Goal: Task Accomplishment & Management: Complete application form

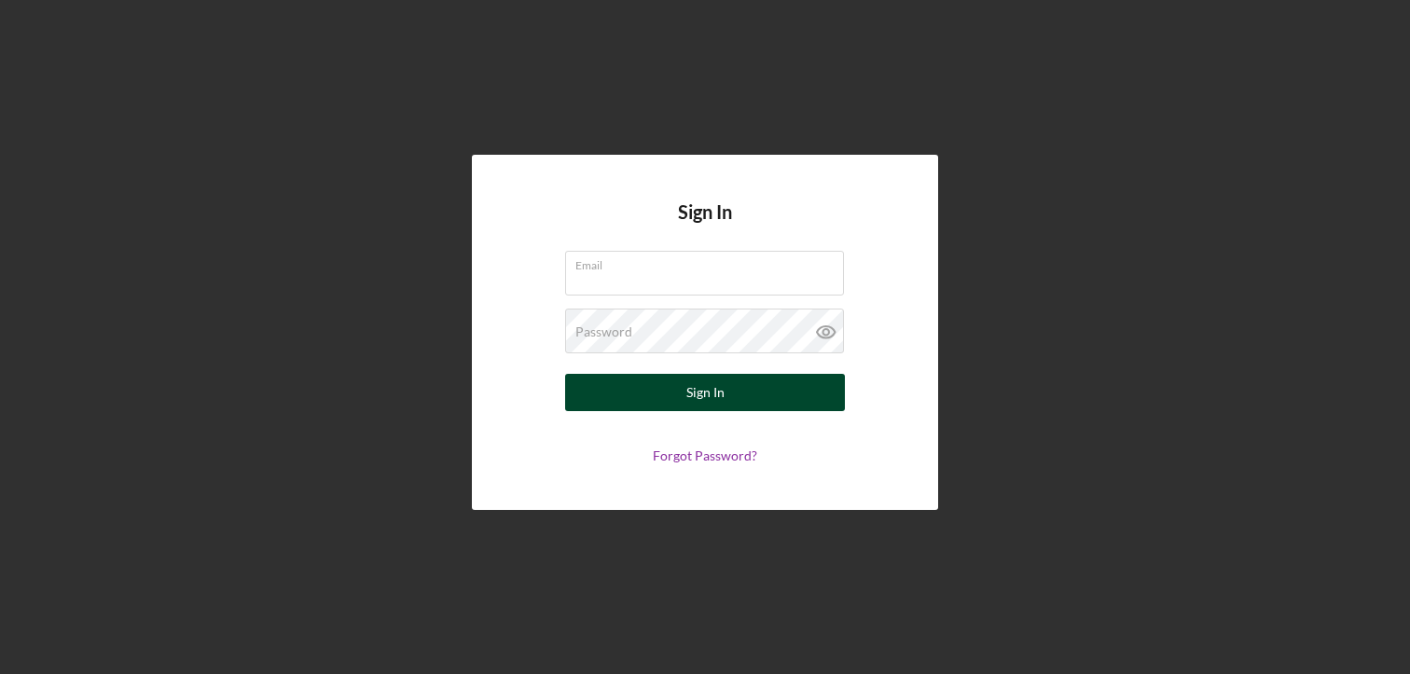
type input "[PERSON_NAME][EMAIL_ADDRESS][DOMAIN_NAME]"
click at [737, 398] on button "Sign In" at bounding box center [705, 392] width 280 height 37
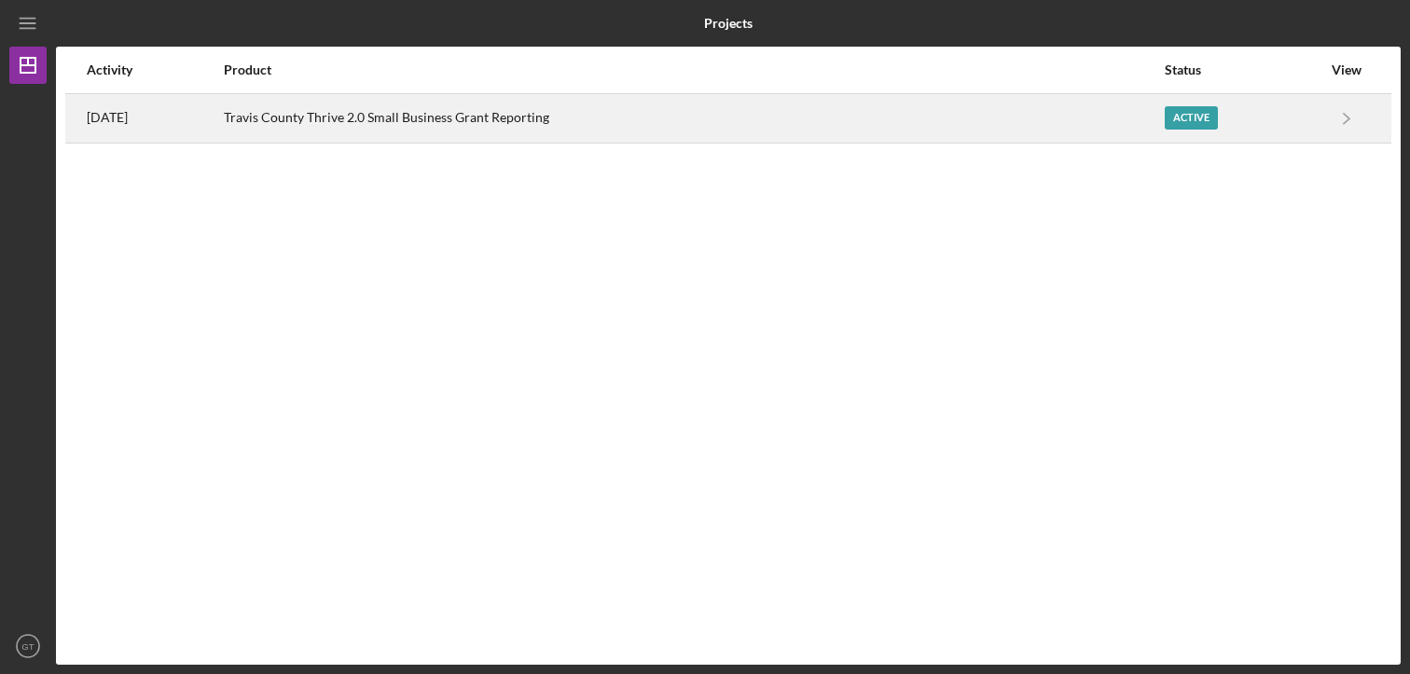
click at [1183, 117] on div "Active" at bounding box center [1190, 117] width 53 height 23
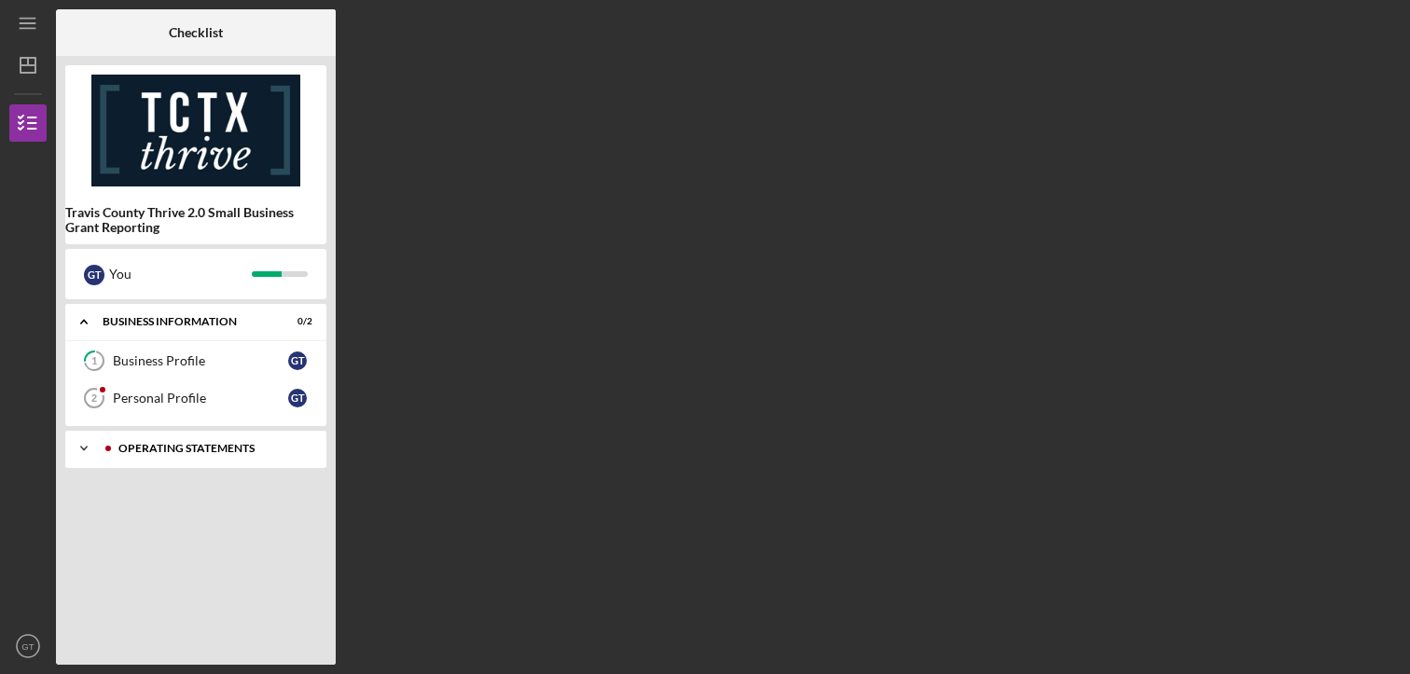
click at [239, 449] on div "Operating Statements" at bounding box center [210, 448] width 185 height 11
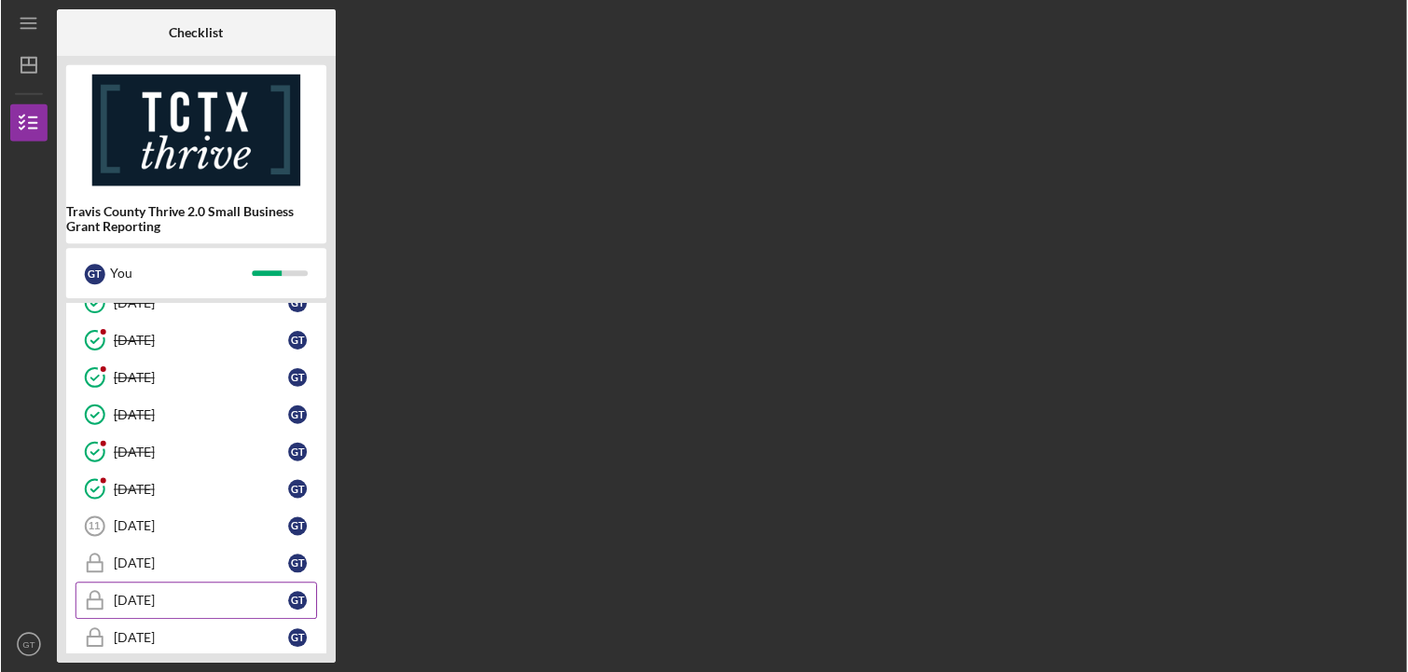
scroll to position [217, 0]
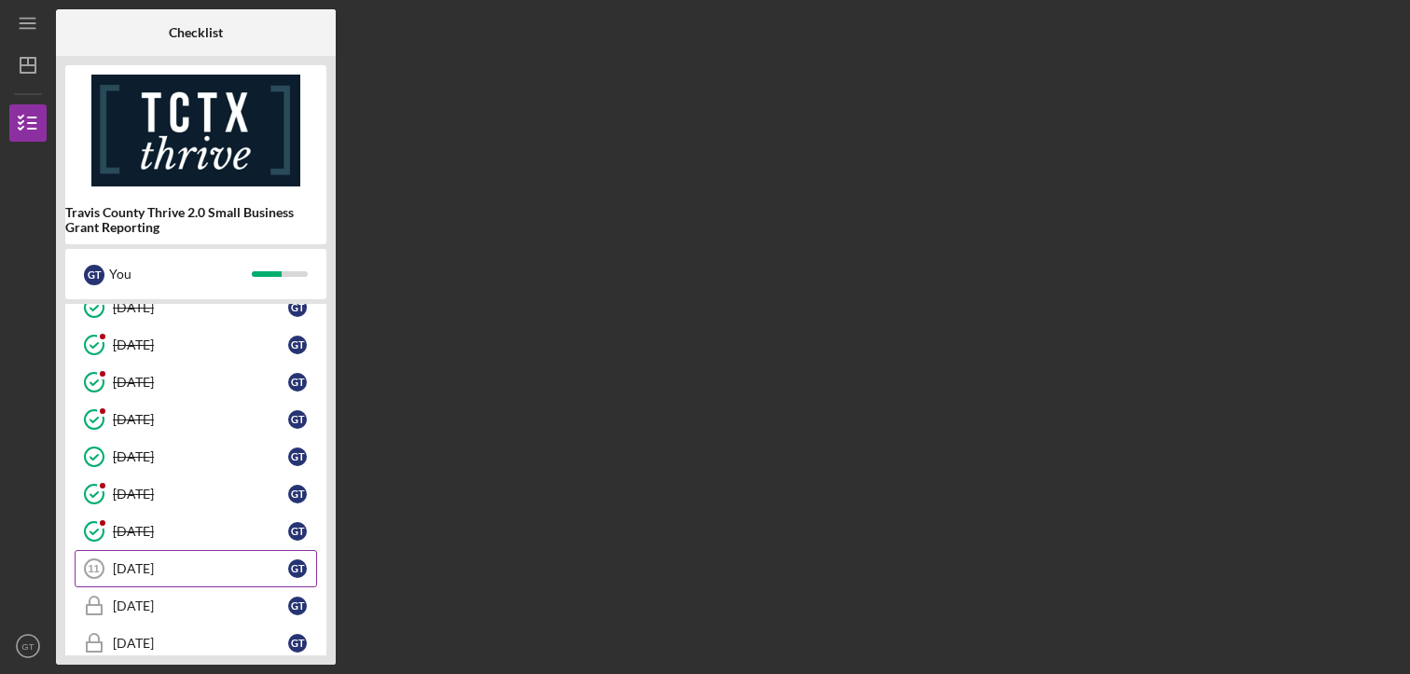
click at [178, 563] on div "[DATE]" at bounding box center [200, 568] width 175 height 15
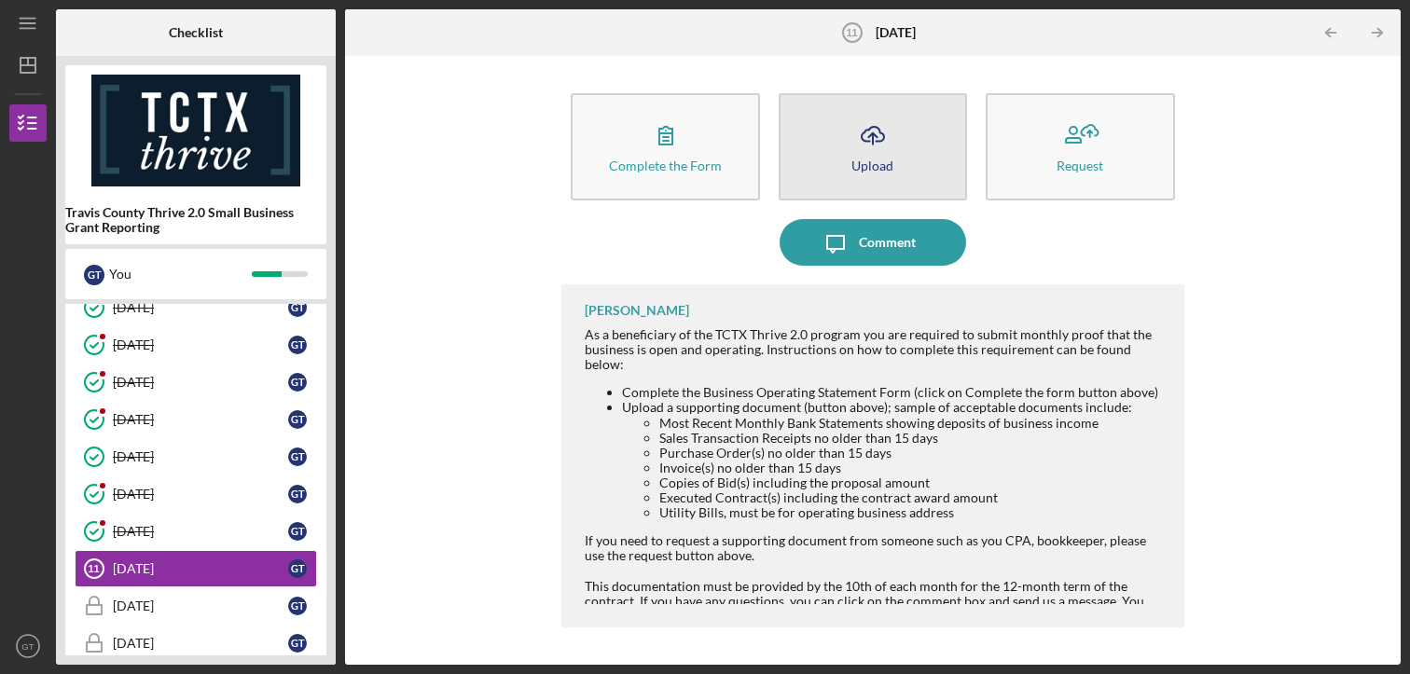
click at [889, 170] on div "Upload" at bounding box center [872, 165] width 42 height 14
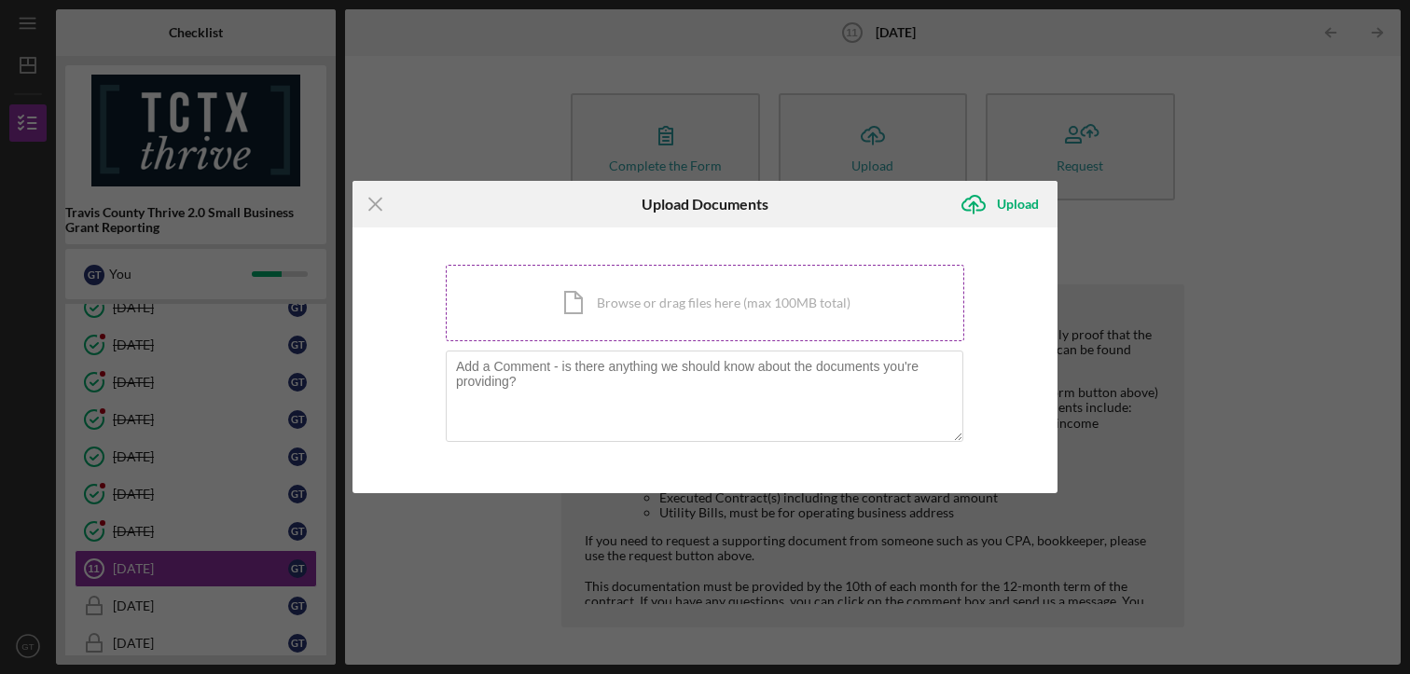
click at [599, 303] on div "Icon/Document Browse or drag files here (max 100MB total) Tap to choose files o…" at bounding box center [705, 303] width 518 height 76
click at [606, 307] on div "Icon/Document Browse or drag files here (max 100MB total) Tap to choose files o…" at bounding box center [705, 303] width 518 height 76
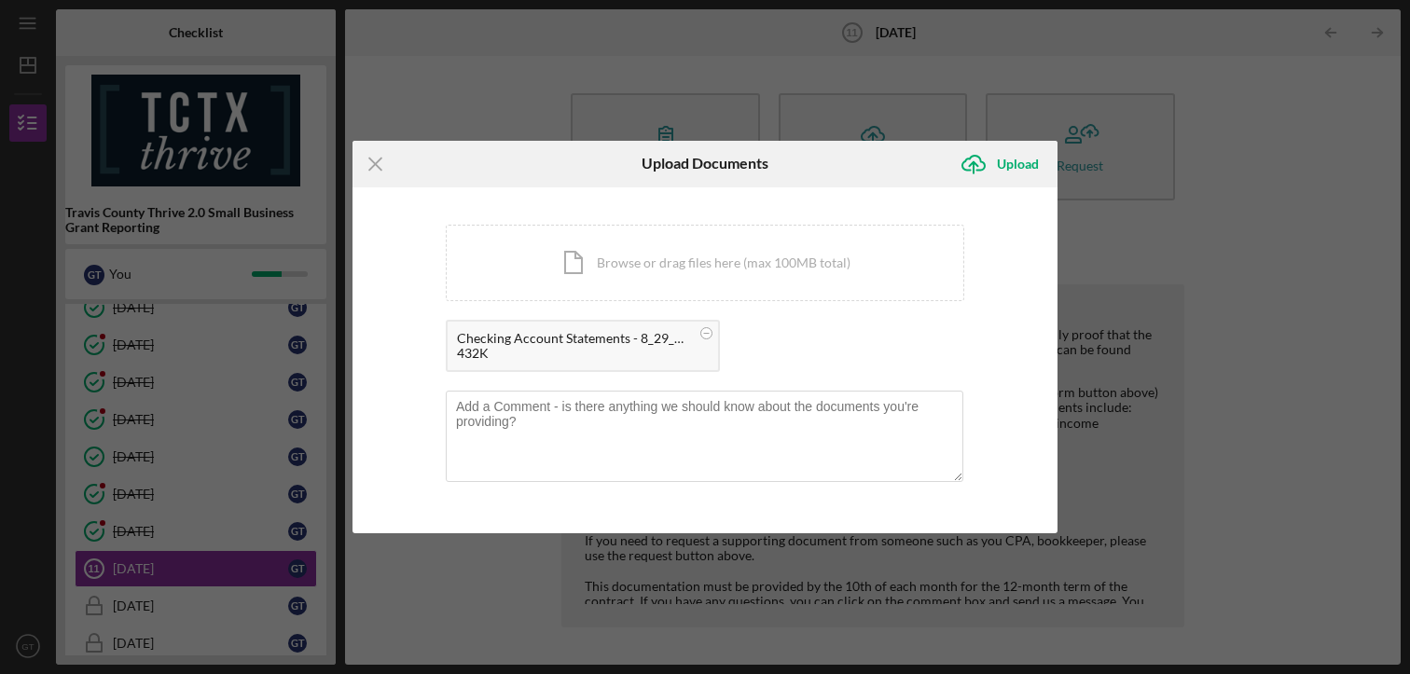
click at [574, 350] on div "432K" at bounding box center [573, 353] width 233 height 15
click at [999, 162] on div "Upload" at bounding box center [1018, 163] width 42 height 37
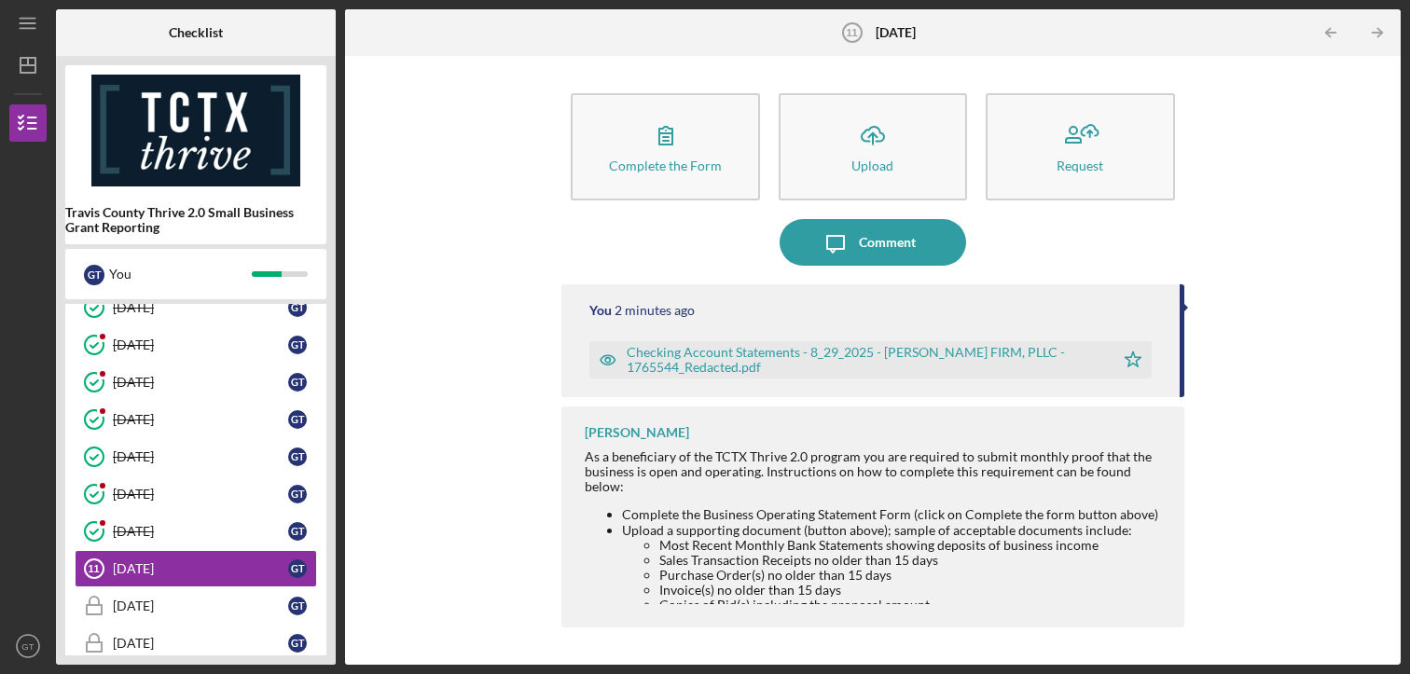
click at [418, 590] on div "Complete the Form Form Icon/Upload Upload Request Icon/Message Comment You 2 mi…" at bounding box center [872, 360] width 1037 height 590
click at [209, 604] on div "[DATE]" at bounding box center [200, 606] width 175 height 15
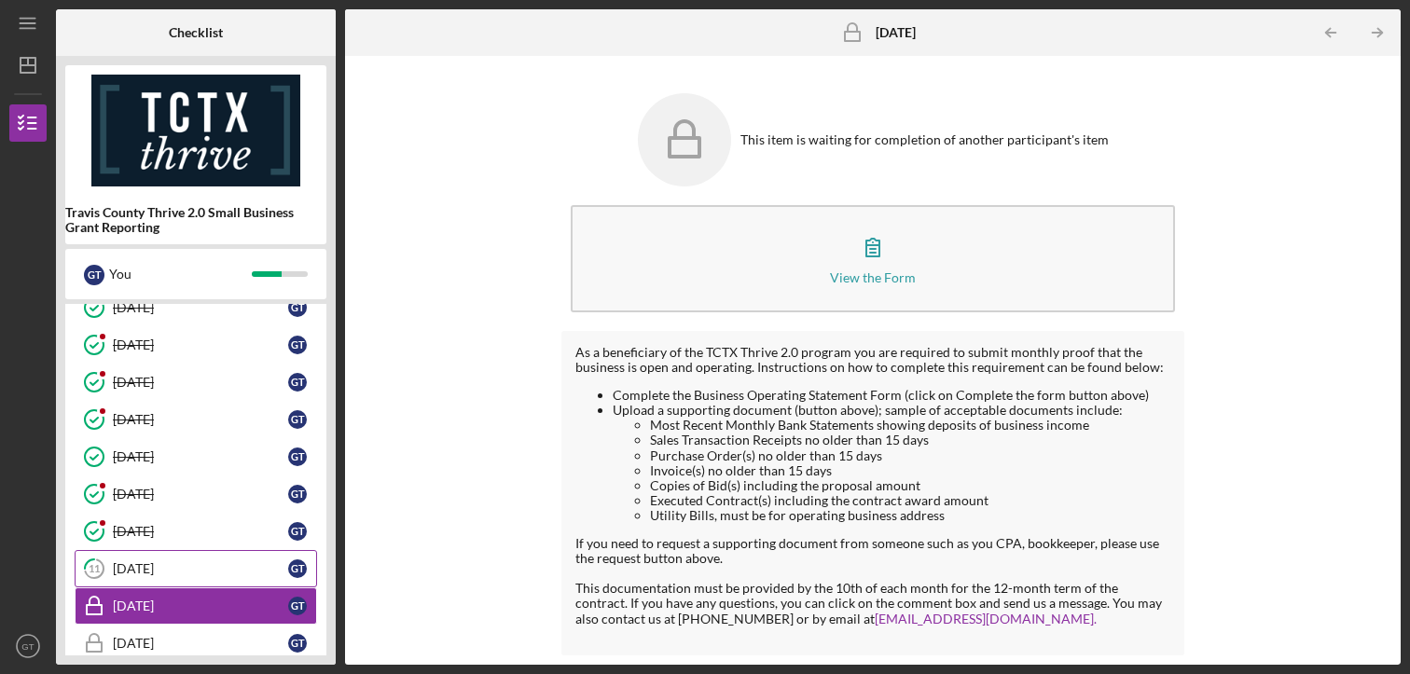
click at [227, 561] on div "[DATE]" at bounding box center [200, 568] width 175 height 15
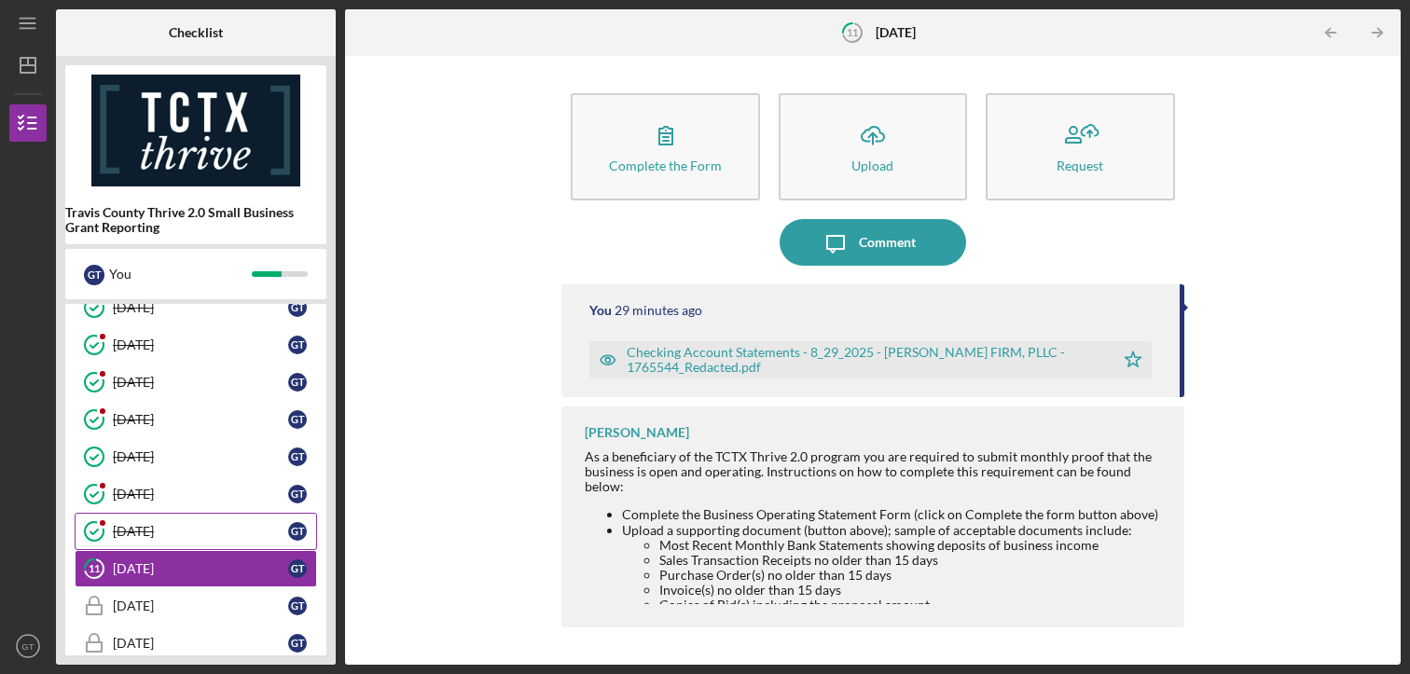
click at [247, 524] on div "[DATE]" at bounding box center [200, 531] width 175 height 15
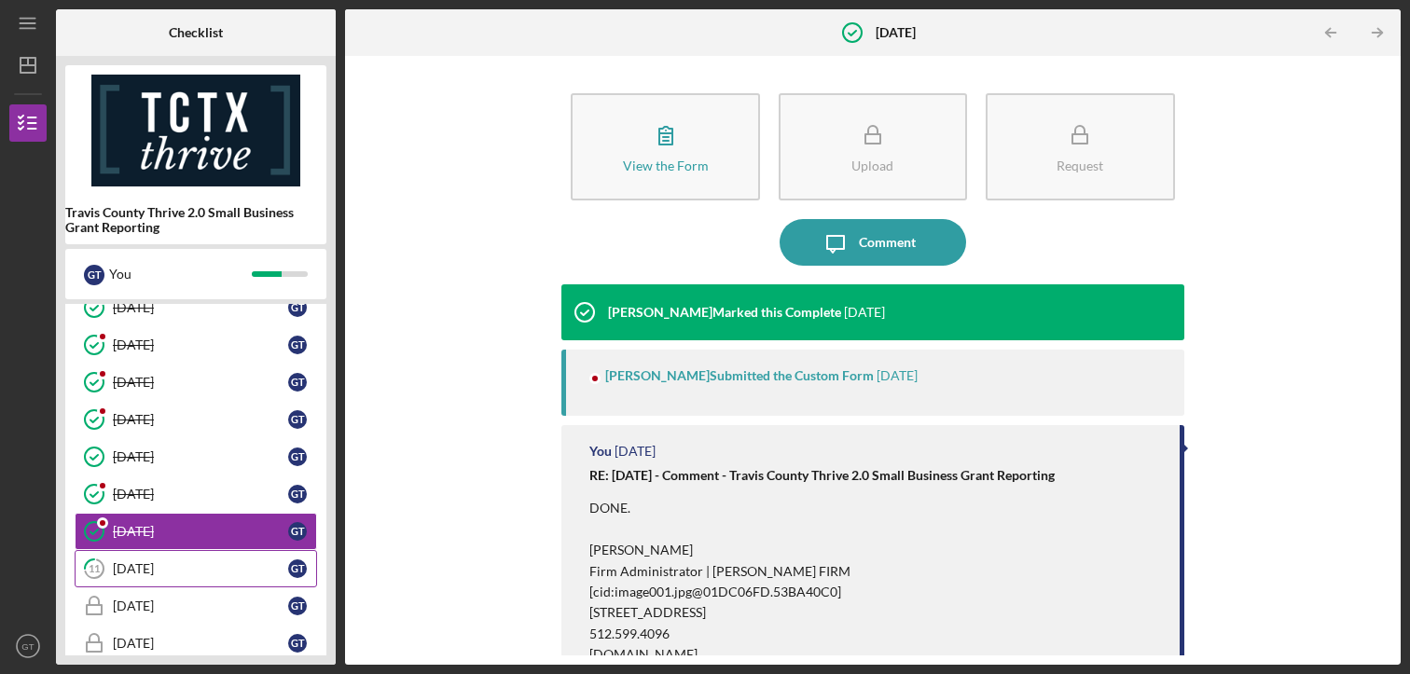
click at [269, 555] on link "[DATE] G T" at bounding box center [196, 568] width 242 height 37
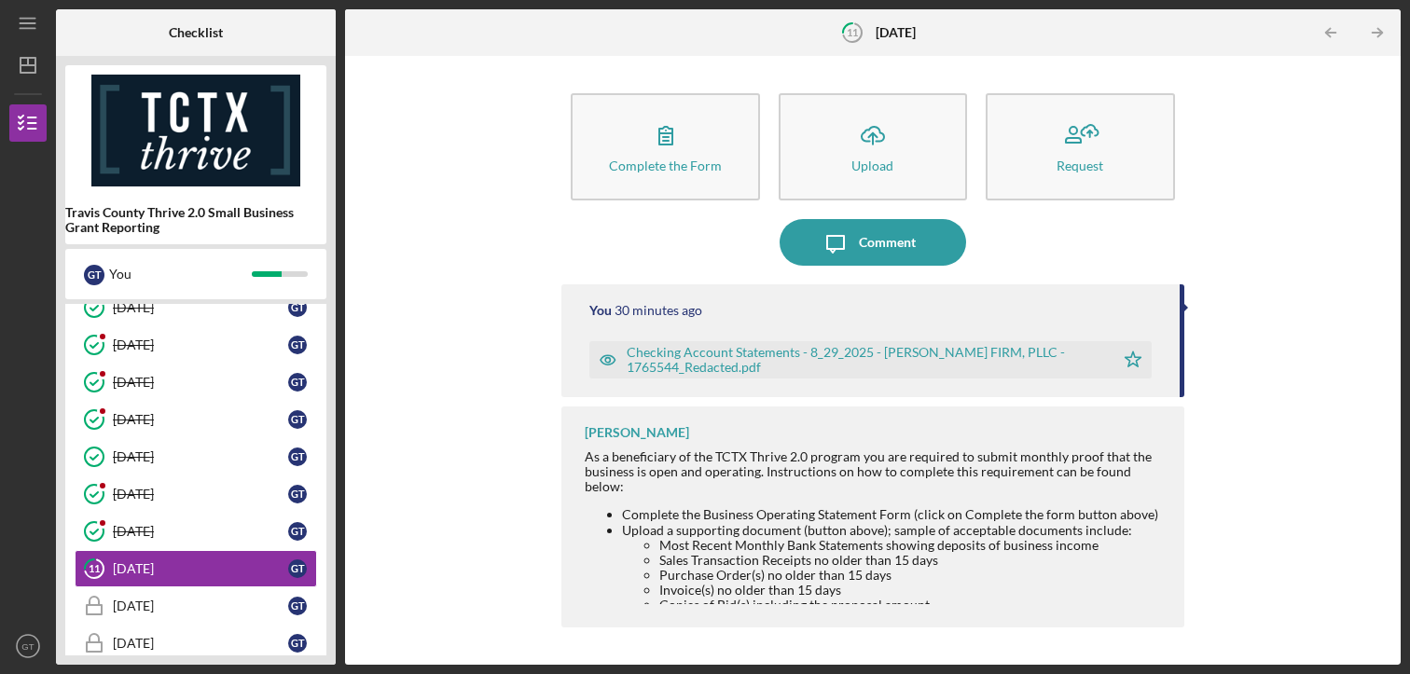
click at [891, 368] on div "Checking Account Statements - 8_29_2025 - [PERSON_NAME] FIRM, PLLC - 1765544_Re…" at bounding box center [865, 360] width 477 height 30
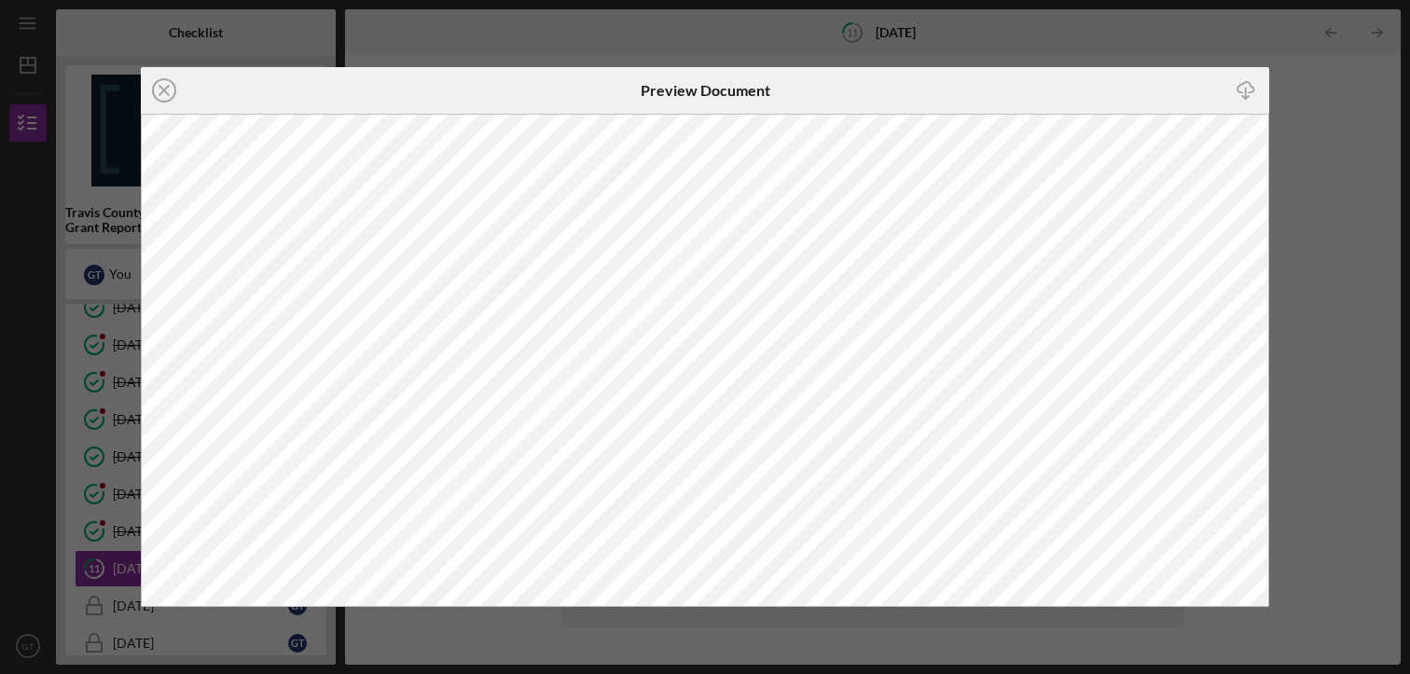
click at [162, 90] on line at bounding box center [163, 90] width 9 height 9
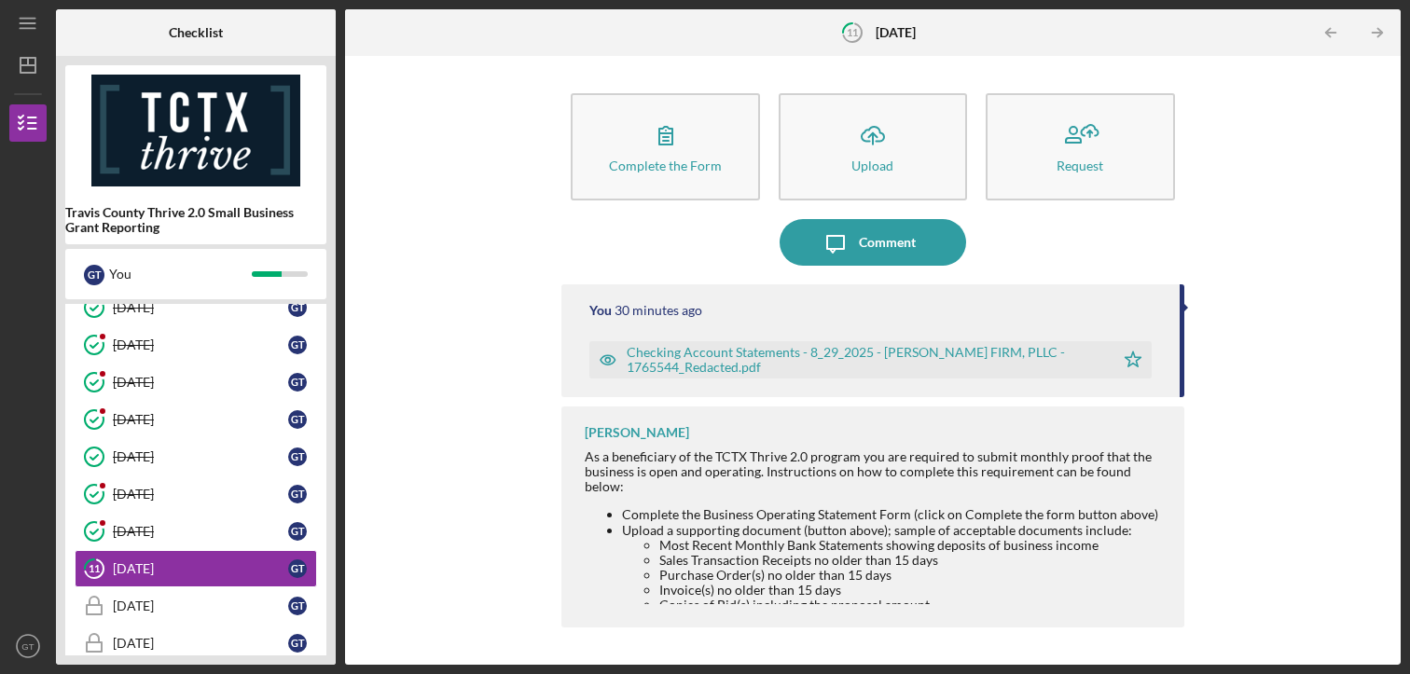
click at [991, 553] on li "Sales Transaction Receipts no older than 15 days" at bounding box center [911, 560] width 505 height 15
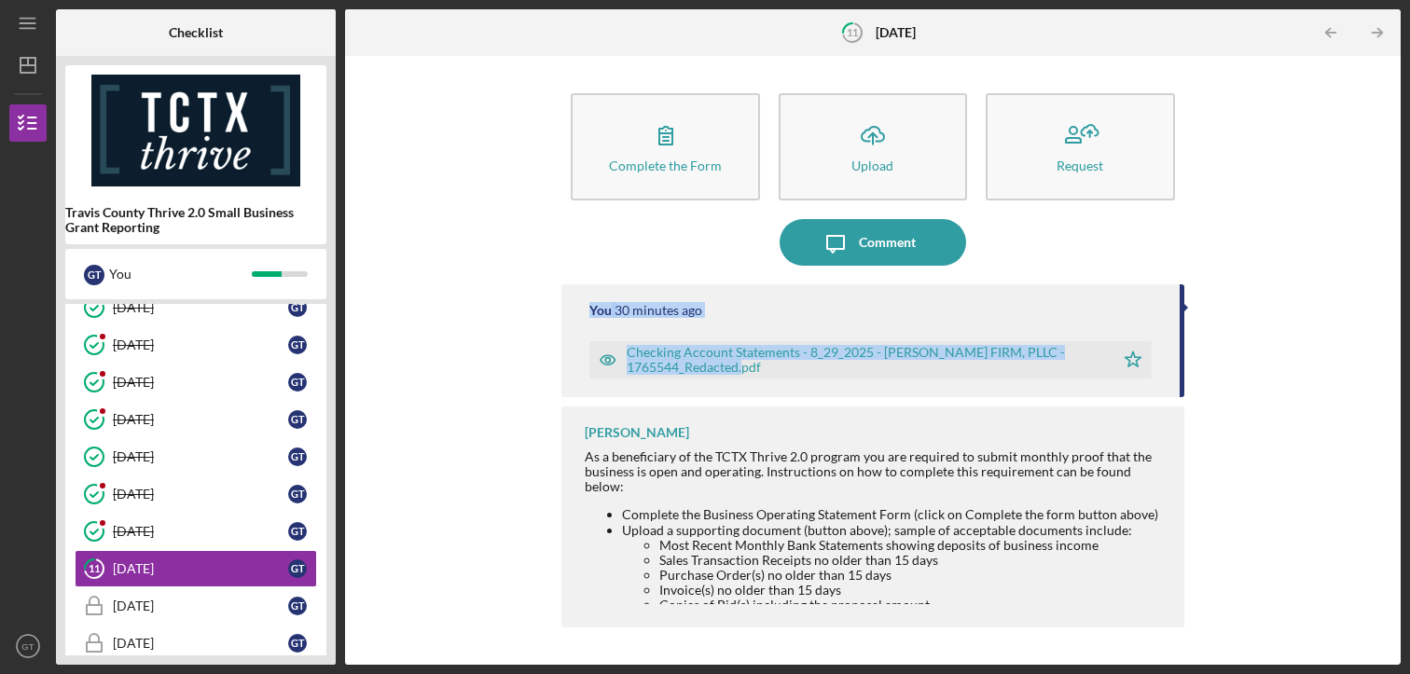
drag, startPoint x: 1184, startPoint y: 309, endPoint x: 1178, endPoint y: 381, distance: 72.9
click at [1178, 381] on div "You 30 minutes ago Checking Account Statements - 8_29_2025 - [PERSON_NAME] FIRM…" at bounding box center [872, 340] width 622 height 113
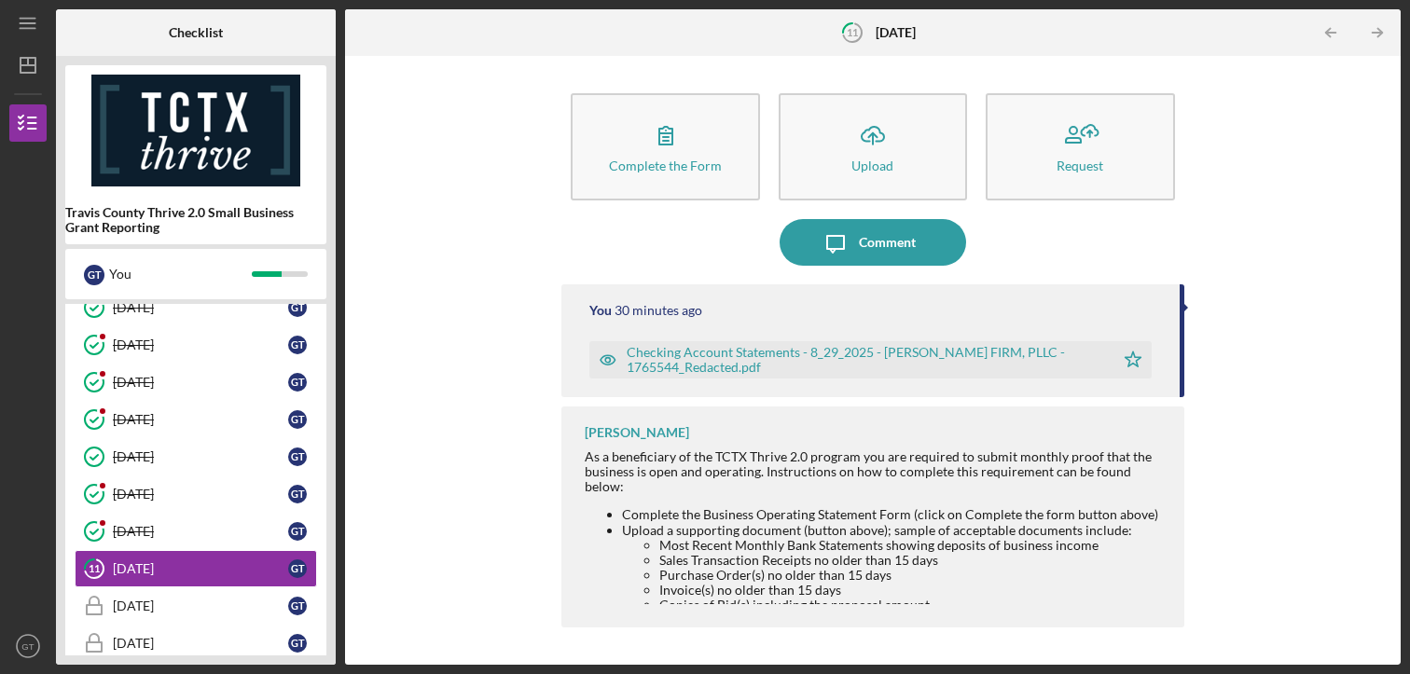
drag, startPoint x: 1178, startPoint y: 381, endPoint x: 1201, endPoint y: 395, distance: 26.4
click at [1201, 395] on div "Complete the Form Form Icon/Upload Upload Request Icon/Message Comment You 30 m…" at bounding box center [872, 360] width 1037 height 590
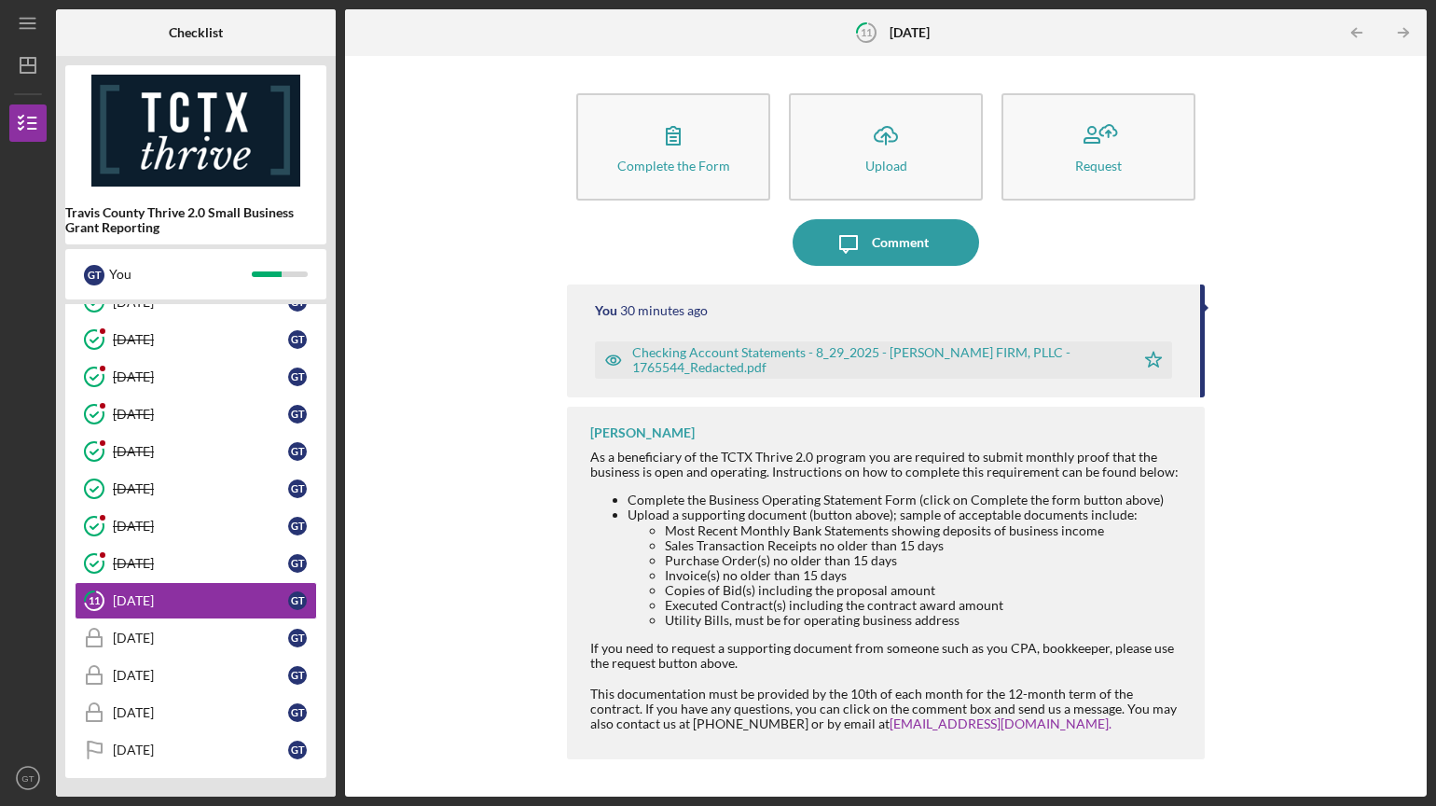
scroll to position [186, 0]
click at [228, 646] on link "[DATE] [DATE] G T" at bounding box center [196, 637] width 242 height 37
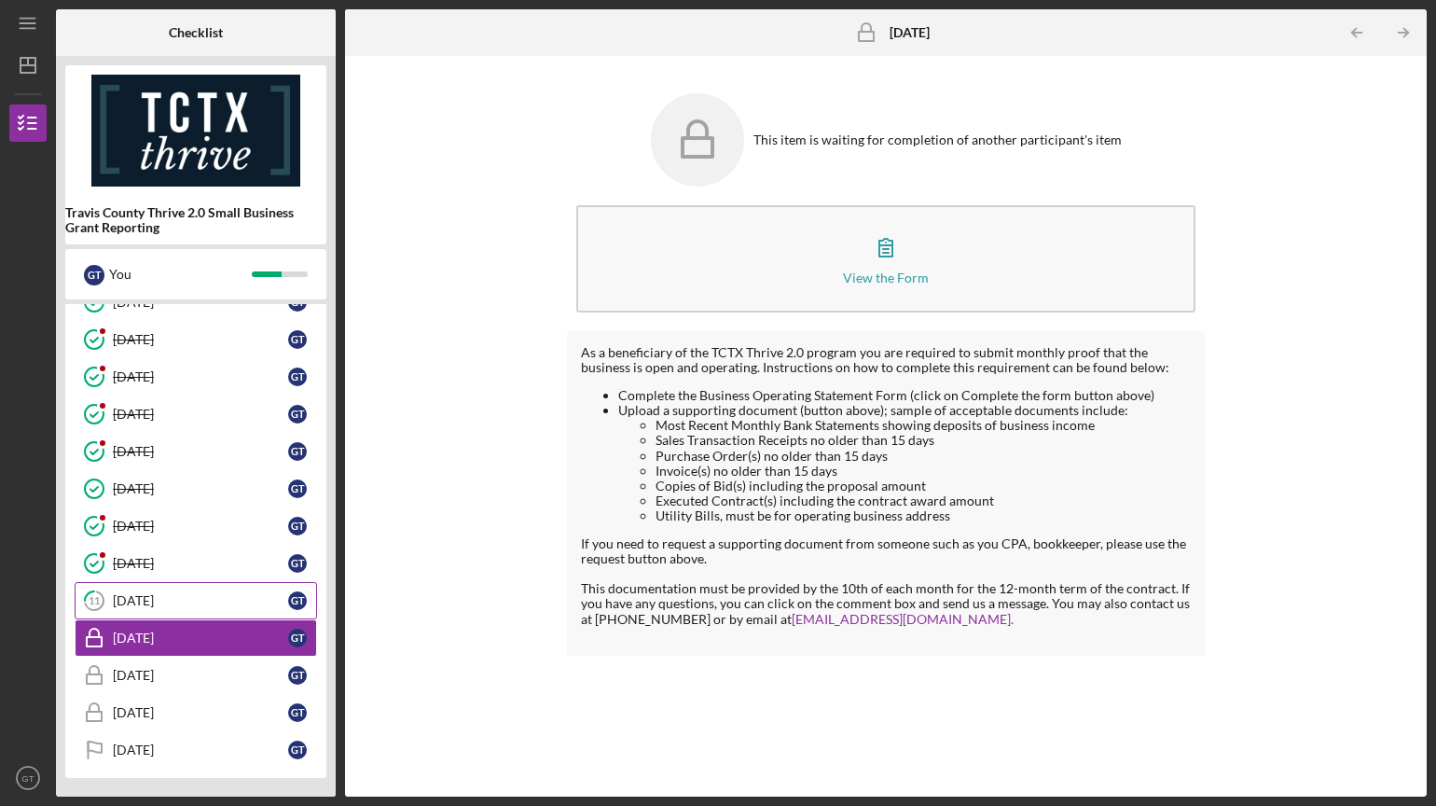
click at [229, 608] on div "[DATE]" at bounding box center [200, 600] width 175 height 15
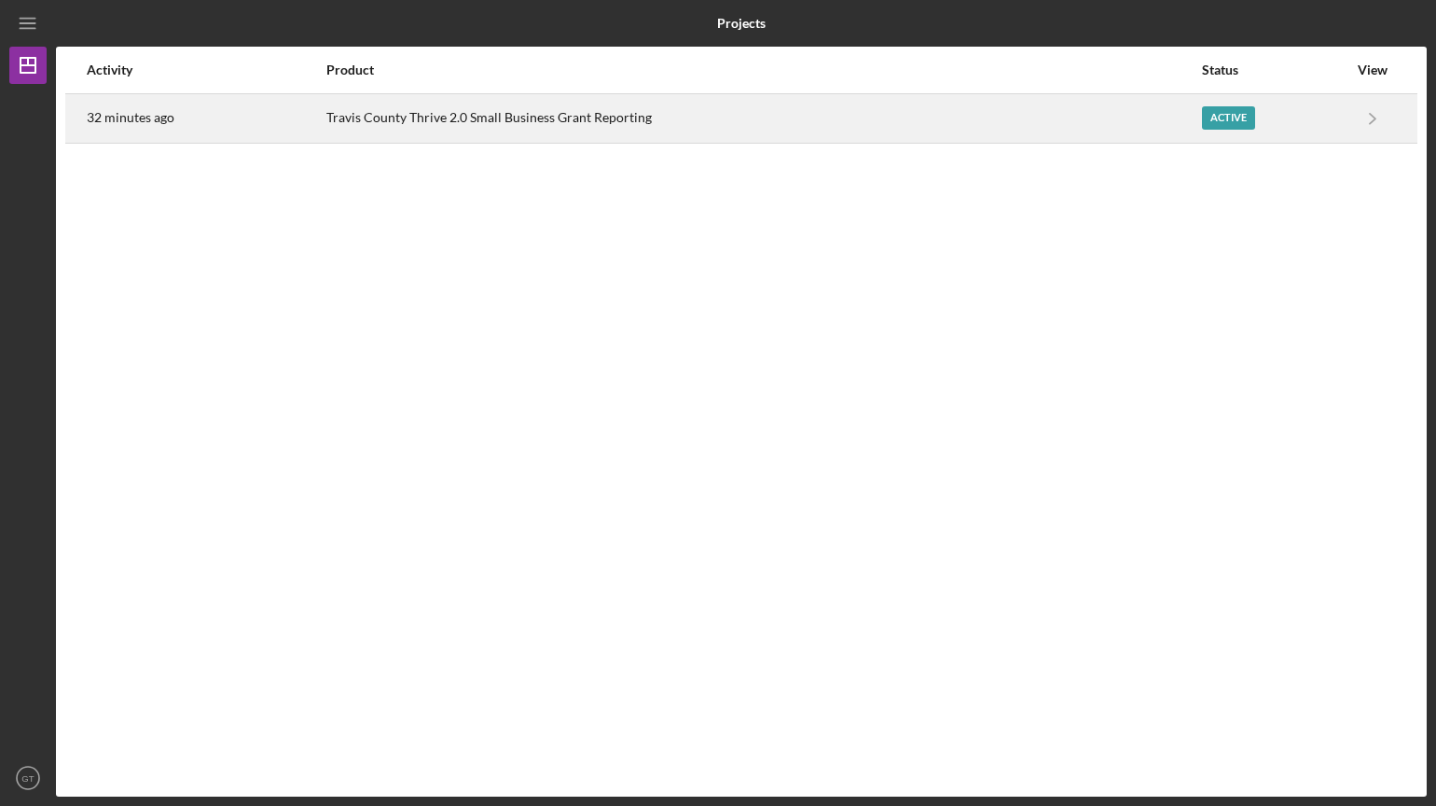
click at [1218, 125] on div "Active" at bounding box center [1228, 117] width 53 height 23
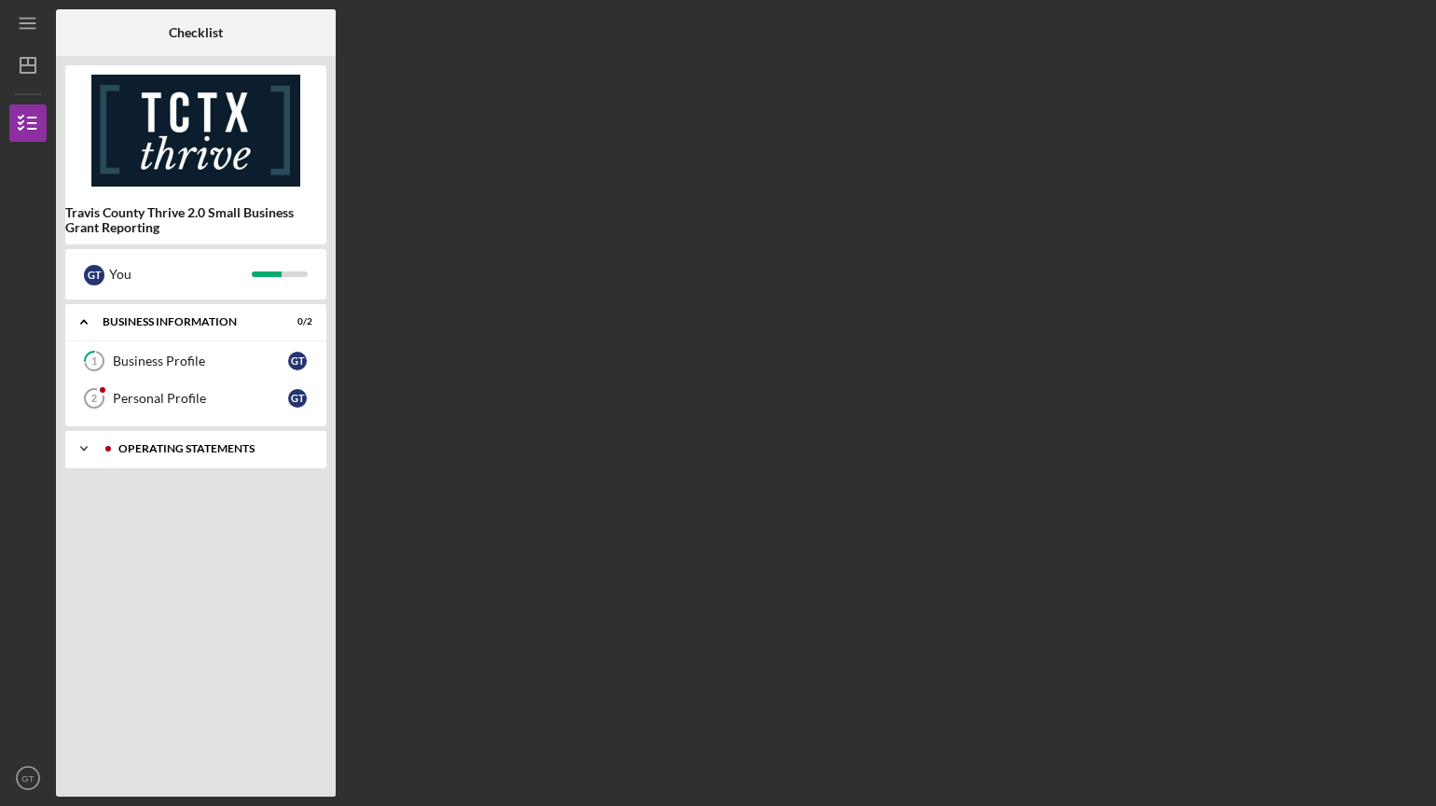
click at [210, 450] on div "Operating Statements" at bounding box center [210, 448] width 185 height 11
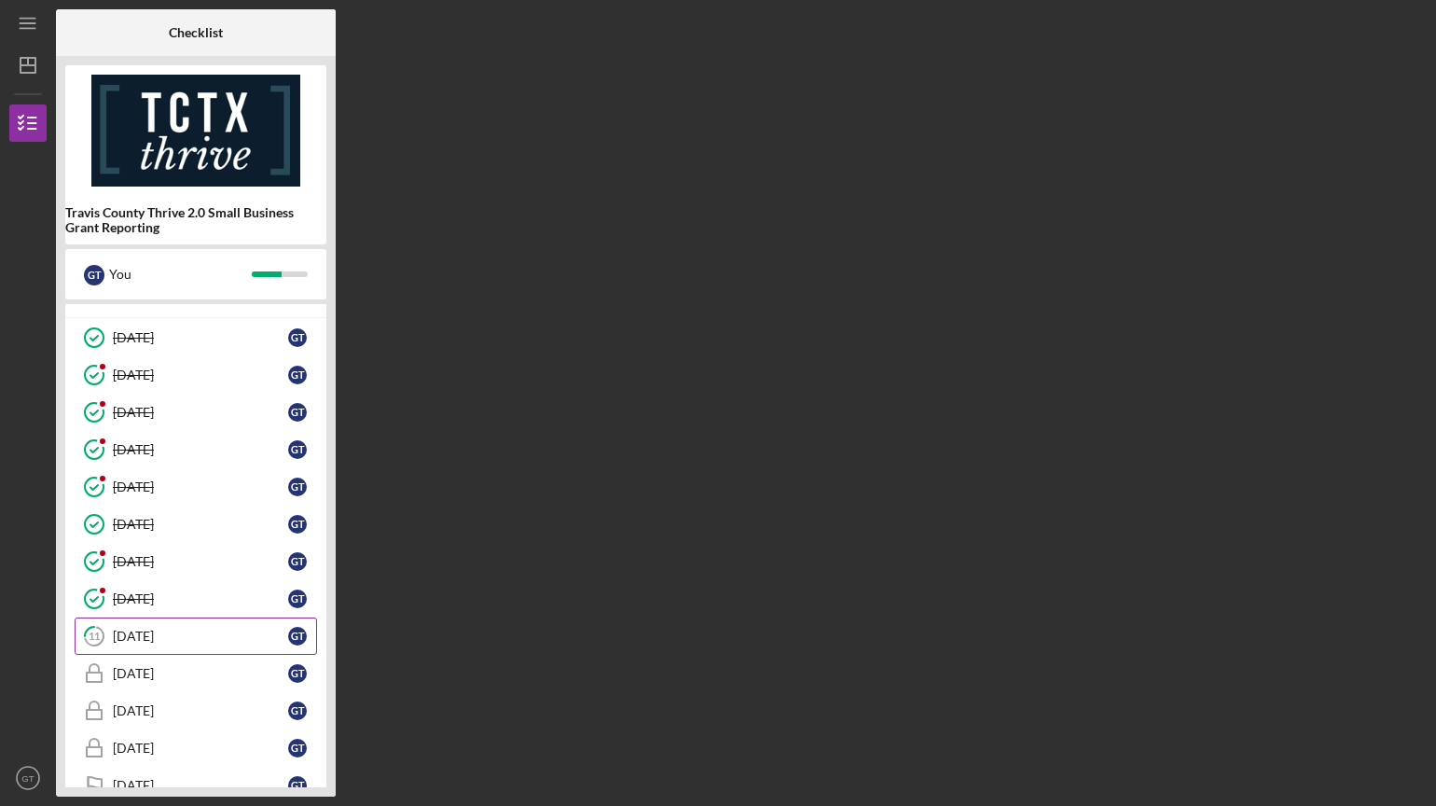
scroll to position [186, 0]
click at [169, 594] on div "[DATE]" at bounding box center [200, 600] width 175 height 15
